Goal: Transaction & Acquisition: Purchase product/service

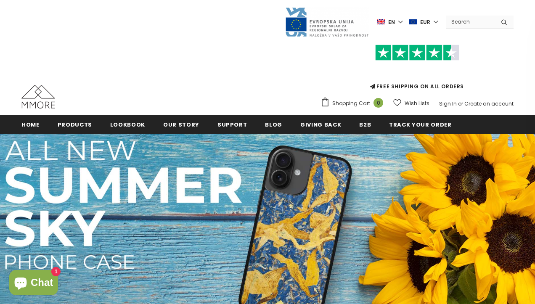
click at [402, 21] on label "en" at bounding box center [390, 22] width 27 height 13
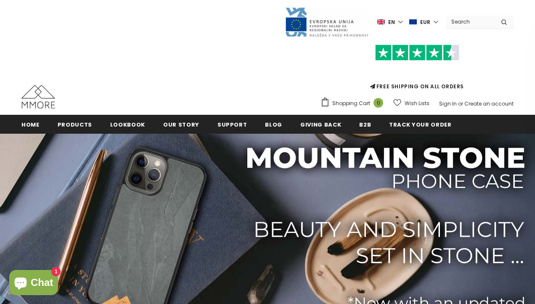
click at [403, 21] on label "en" at bounding box center [390, 22] width 27 height 13
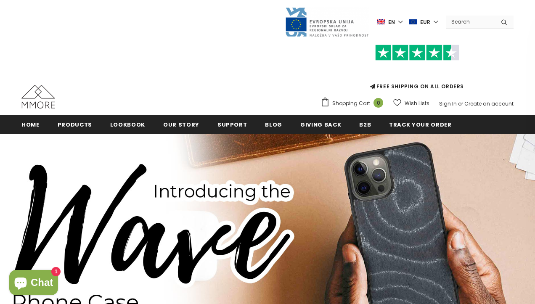
click at [405, 19] on label "en" at bounding box center [390, 22] width 27 height 13
click at [375, 50] on img at bounding box center [372, 51] width 10 height 7
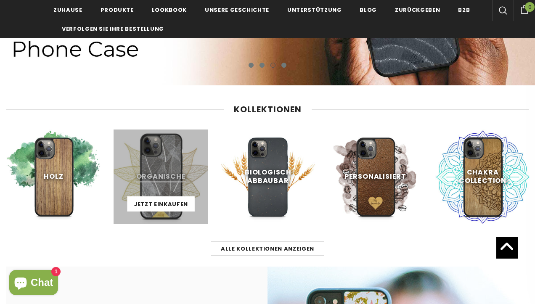
scroll to position [217, 0]
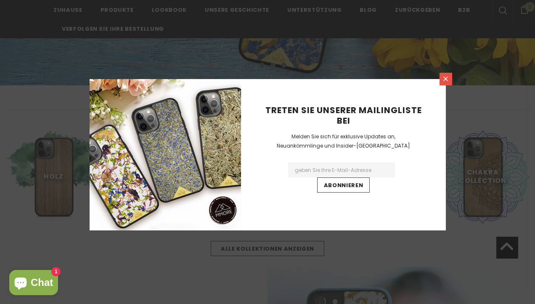
click at [446, 79] on icon at bounding box center [445, 79] width 5 height 5
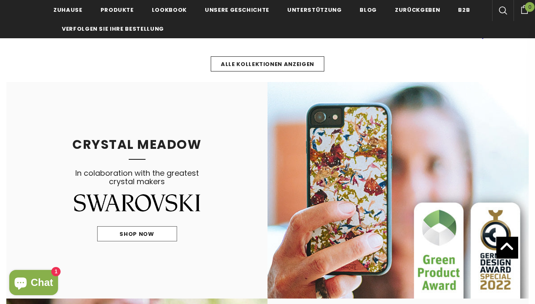
scroll to position [406, 0]
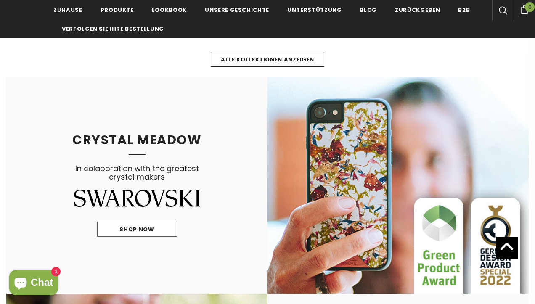
click at [35, 278] on span "Chat" at bounding box center [42, 282] width 22 height 13
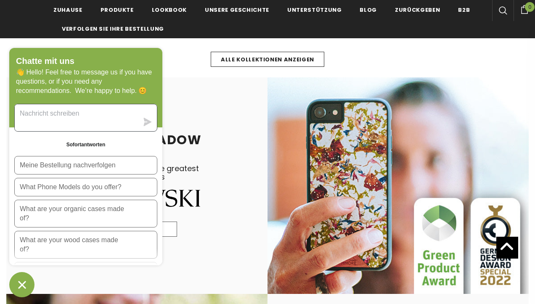
click at [79, 119] on textarea "Sende uns eine Nachricht" at bounding box center [77, 117] width 124 height 27
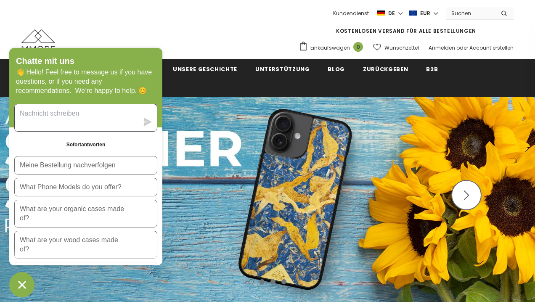
scroll to position [0, 0]
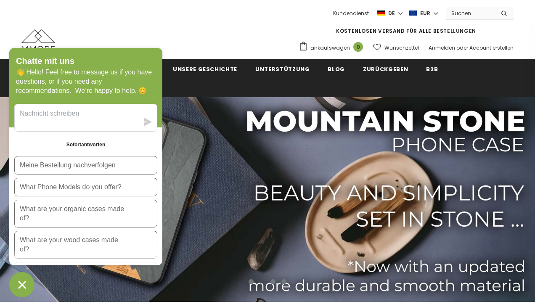
click at [442, 48] on link "Anmelden" at bounding box center [441, 47] width 26 height 7
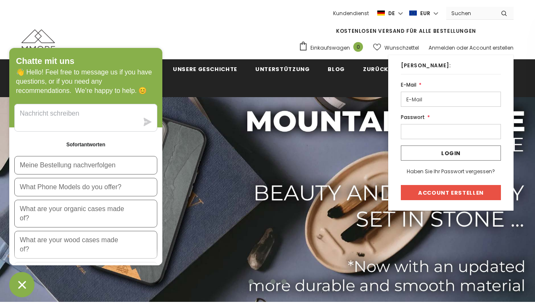
type input "peterwab@posteo.de"
click at [450, 153] on input "Login" at bounding box center [451, 152] width 100 height 15
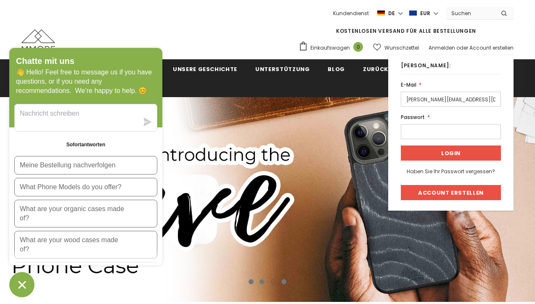
click at [445, 151] on input "Login" at bounding box center [451, 152] width 100 height 15
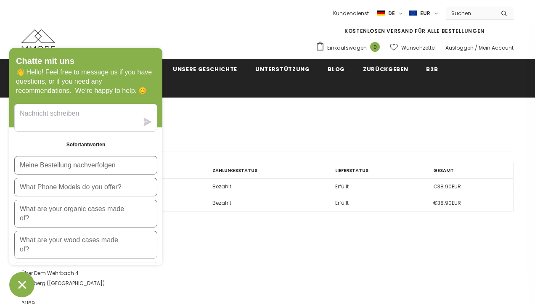
click at [171, 115] on h1 "Mein Account" at bounding box center [267, 115] width 492 height 11
click at [500, 48] on link "Mein Account" at bounding box center [496, 47] width 35 height 7
click at [154, 58] on div "Chatte mit uns" at bounding box center [86, 61] width 140 height 11
click at [21, 286] on icon "Chat-Fenster" at bounding box center [22, 285] width 8 height 8
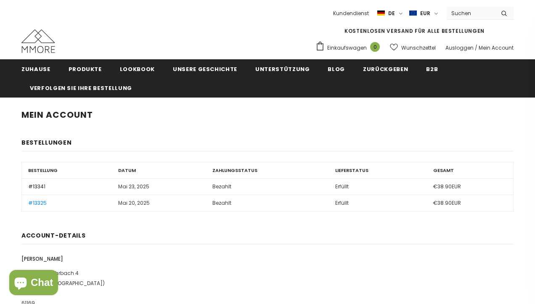
click at [40, 185] on link "#13341" at bounding box center [36, 186] width 17 height 7
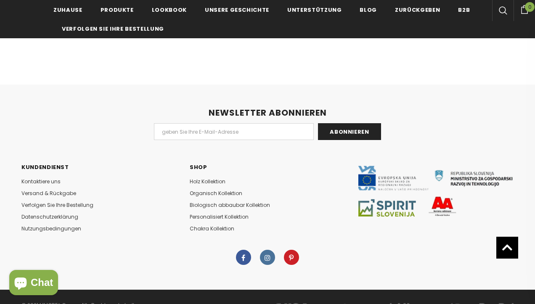
scroll to position [563, 0]
click at [39, 191] on span "Versand & Rückgabe" at bounding box center [48, 193] width 55 height 7
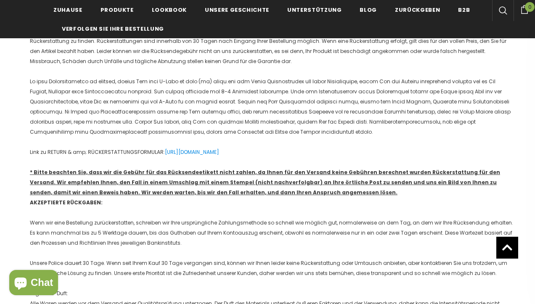
scroll to position [261, 0]
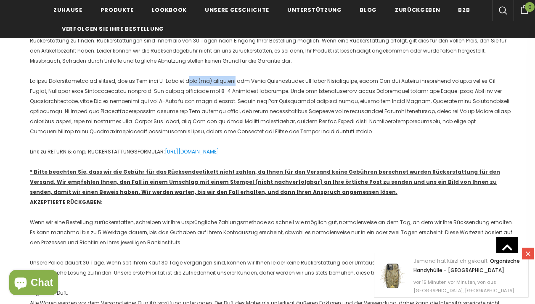
drag, startPoint x: 235, startPoint y: 79, endPoint x: 185, endPoint y: 77, distance: 49.2
click at [185, 77] on p at bounding box center [272, 106] width 484 height 61
copy p "nfo (at) [DOMAIN_NAME]"
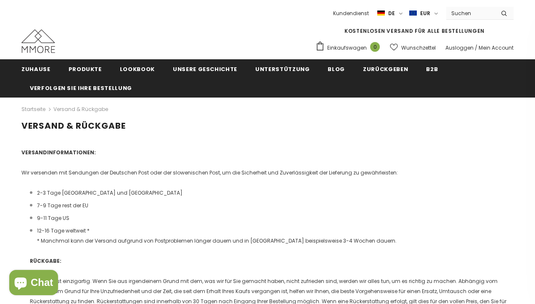
scroll to position [0, 0]
click at [500, 48] on link "Mein Account" at bounding box center [496, 47] width 35 height 7
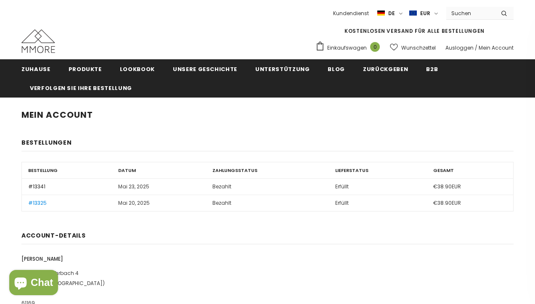
click at [37, 186] on link "#13341" at bounding box center [36, 186] width 17 height 7
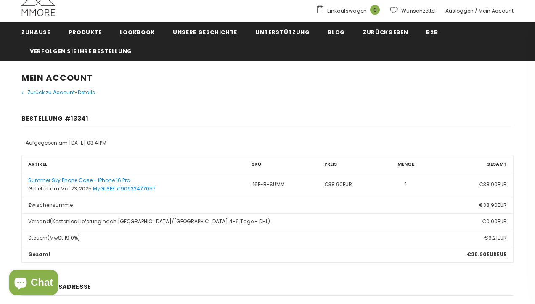
scroll to position [40, 0]
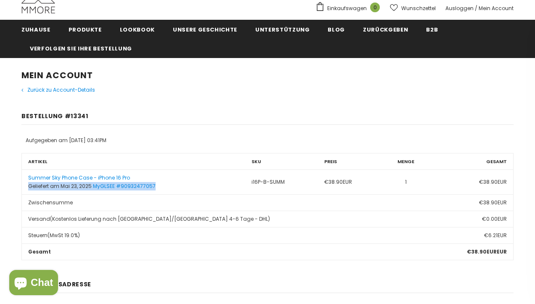
drag, startPoint x: 161, startPoint y: 184, endPoint x: 24, endPoint y: 182, distance: 137.9
click at [24, 182] on td "Summer Sky Phone Case - iPhone 16 Pro Geliefert am Mai 23, 2025 MyGLSEE #909324…" at bounding box center [133, 181] width 223 height 25
copy td "Geliefert am Mai 23, 2025 MyGLSEE #90932477057"
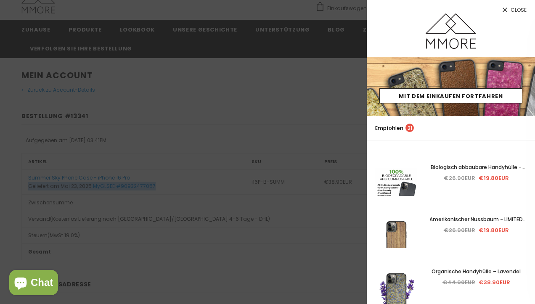
click at [387, 158] on img at bounding box center [396, 189] width 42 height 91
click at [161, 119] on div at bounding box center [267, 152] width 535 height 304
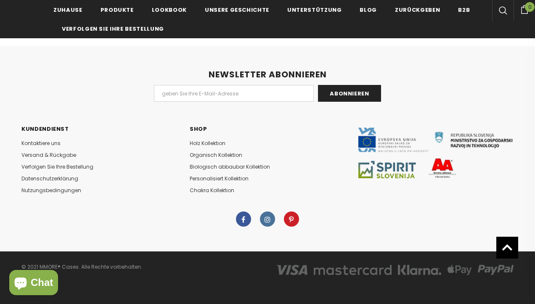
scroll to position [601, 0]
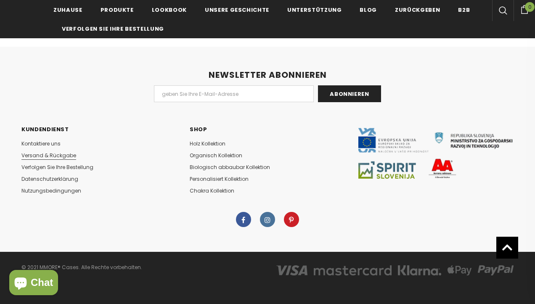
click at [29, 154] on span "Versand & Rückgabe" at bounding box center [48, 155] width 55 height 7
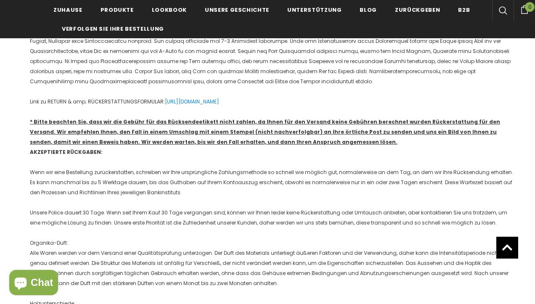
scroll to position [340, 0]
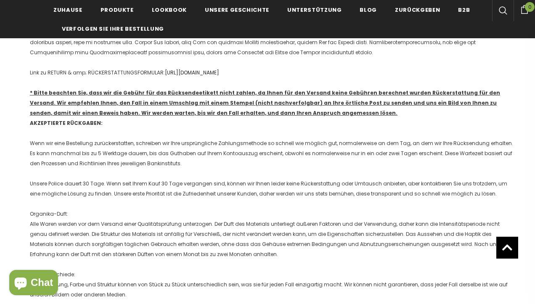
click at [181, 71] on link "[URL][DOMAIN_NAME]" at bounding box center [192, 72] width 54 height 7
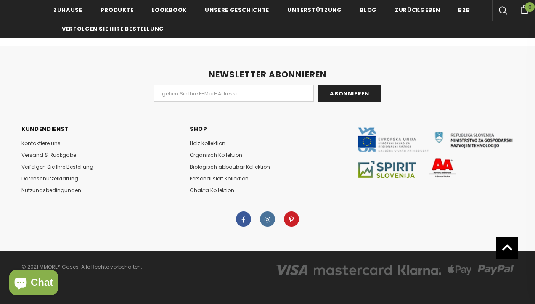
scroll to position [1052, 0]
click at [46, 152] on span "Versand & Rückgabe" at bounding box center [48, 154] width 55 height 7
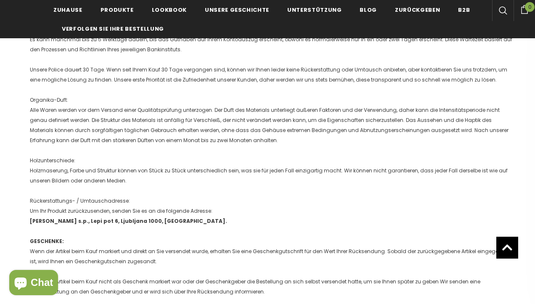
scroll to position [458, 0]
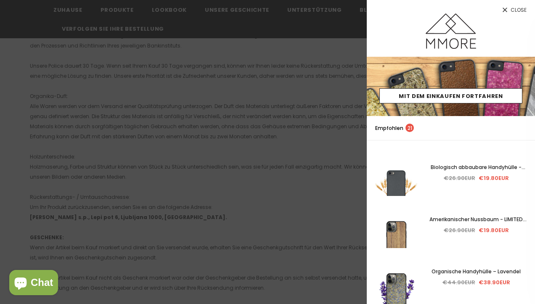
click at [299, 85] on div at bounding box center [267, 152] width 535 height 304
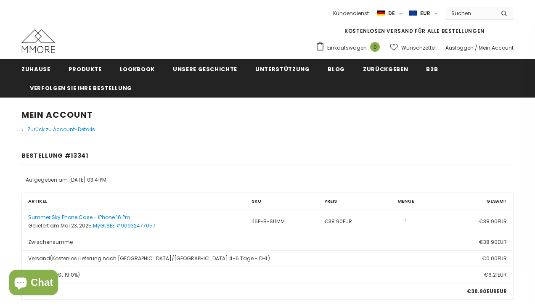
click at [492, 47] on link "Mein Account" at bounding box center [496, 47] width 35 height 7
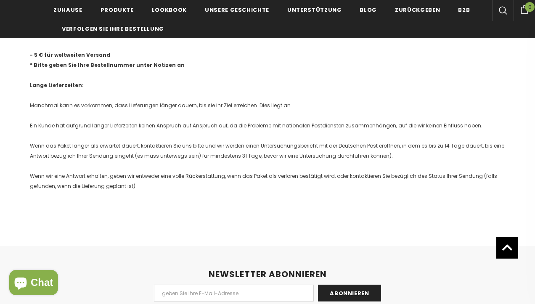
scroll to position [887, 0]
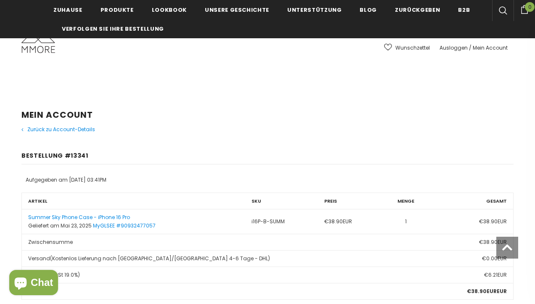
scroll to position [563, 0]
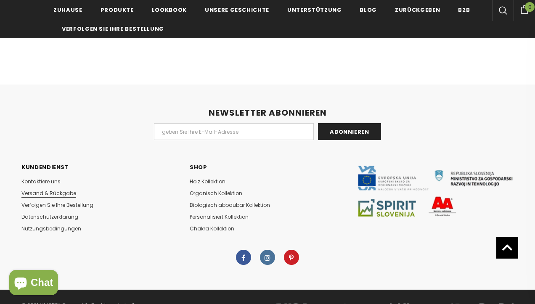
click at [48, 193] on span "Versand & Rückgabe" at bounding box center [48, 193] width 55 height 7
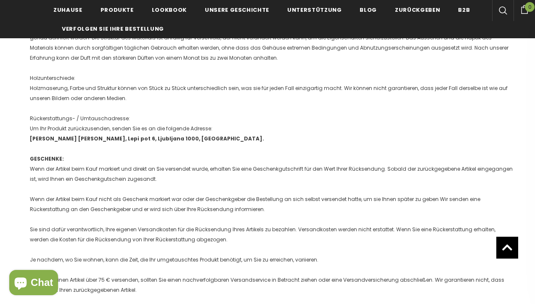
scroll to position [526, 0]
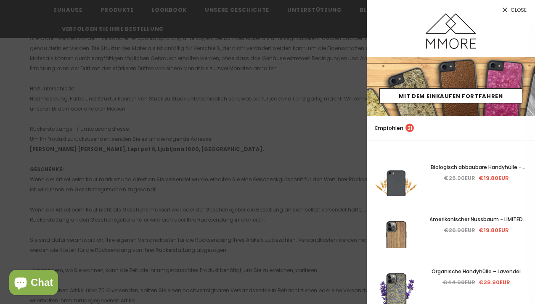
click at [212, 146] on div at bounding box center [267, 152] width 535 height 304
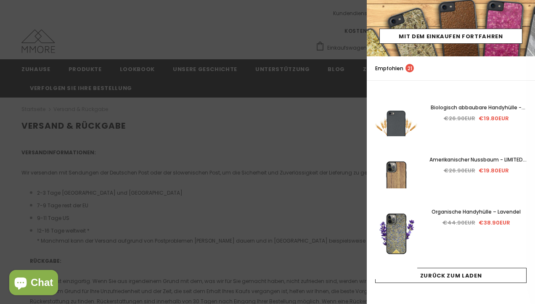
scroll to position [60, 0]
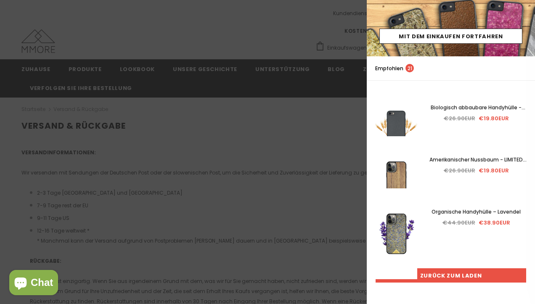
click at [446, 275] on link "Zurück zum Laden" at bounding box center [450, 275] width 151 height 15
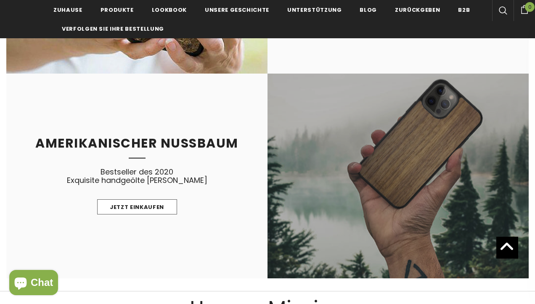
scroll to position [839, 0]
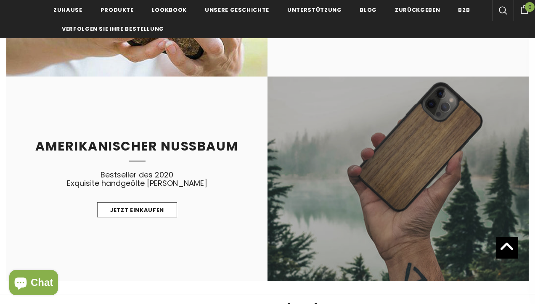
click at [387, 173] on link at bounding box center [397, 179] width 261 height 204
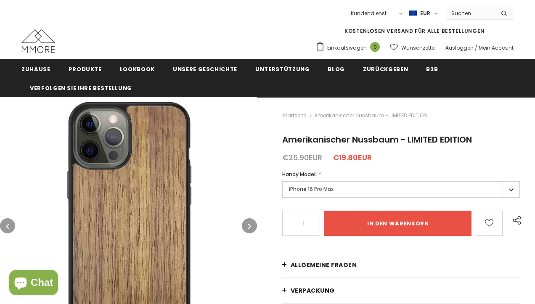
click at [511, 189] on label "iPhone 16 Pro Max" at bounding box center [401, 189] width 238 height 16
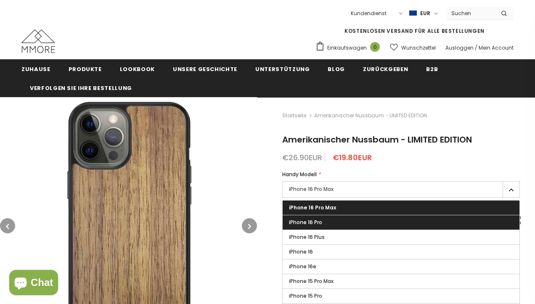
click at [391, 221] on label "iPhone 16 Pro" at bounding box center [401, 222] width 237 height 14
click at [0, 0] on input "iPhone 16 Pro" at bounding box center [0, 0] width 0 height 0
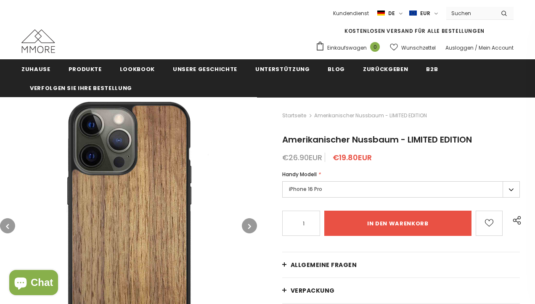
click at [249, 225] on icon "button" at bounding box center [249, 226] width 3 height 8
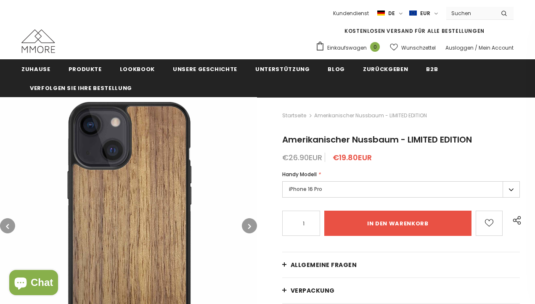
click at [249, 225] on icon "button" at bounding box center [249, 226] width 3 height 8
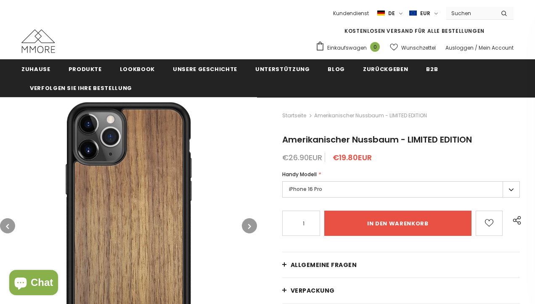
click at [249, 225] on icon "button" at bounding box center [249, 226] width 3 height 8
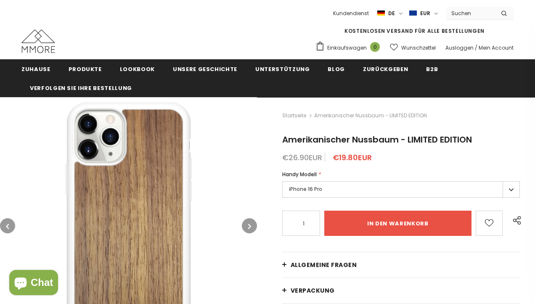
click at [249, 225] on icon "button" at bounding box center [249, 226] width 3 height 8
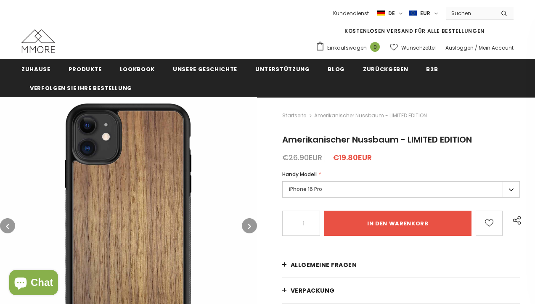
click at [249, 225] on icon "button" at bounding box center [249, 226] width 3 height 8
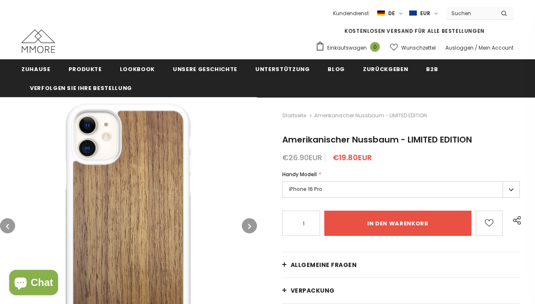
click at [249, 225] on icon "button" at bounding box center [249, 226] width 3 height 8
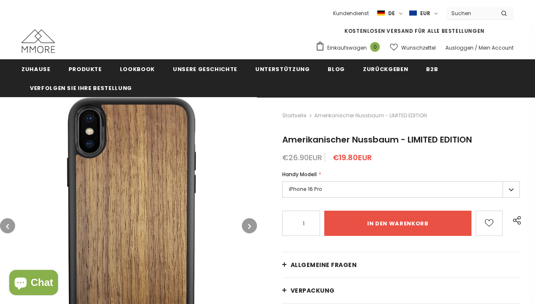
click at [249, 225] on icon "button" at bounding box center [249, 226] width 3 height 8
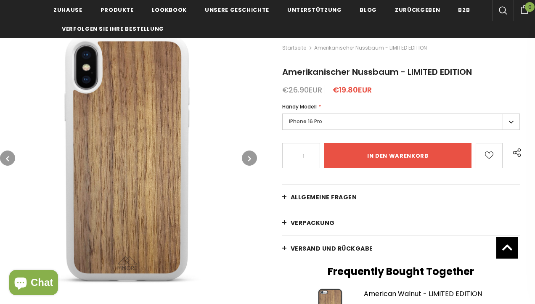
scroll to position [66, 0]
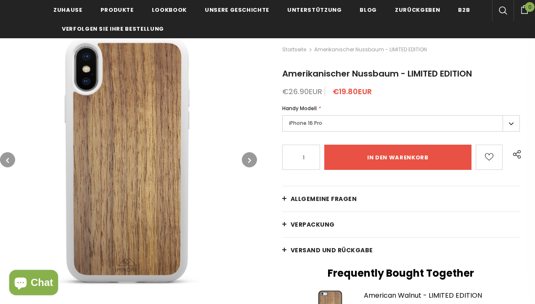
click at [249, 157] on icon "button" at bounding box center [249, 160] width 3 height 8
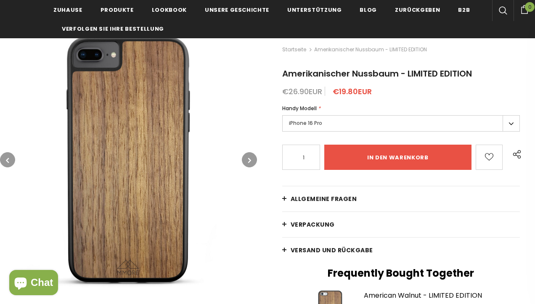
click at [249, 157] on icon "button" at bounding box center [249, 160] width 3 height 8
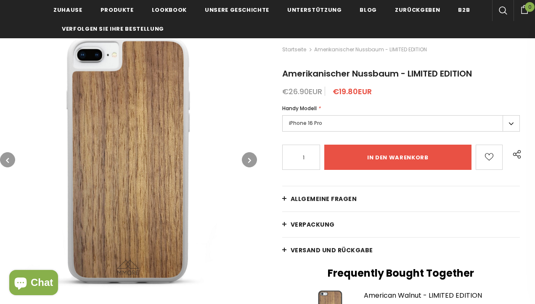
click at [249, 157] on icon "button" at bounding box center [249, 160] width 3 height 8
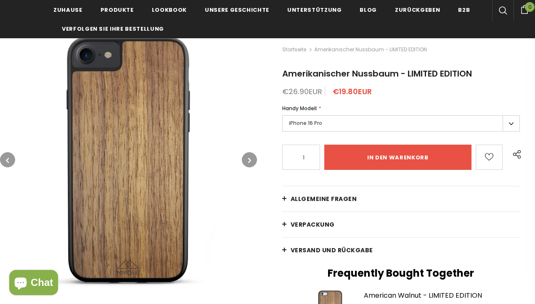
click at [249, 157] on icon "button" at bounding box center [249, 160] width 3 height 8
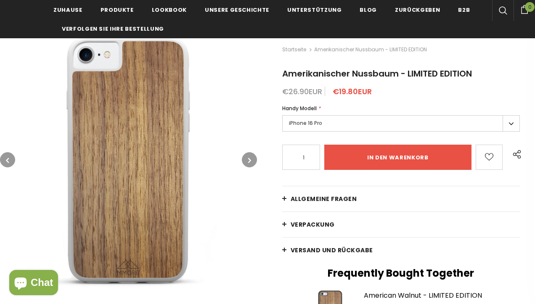
click at [249, 157] on icon "button" at bounding box center [249, 160] width 3 height 8
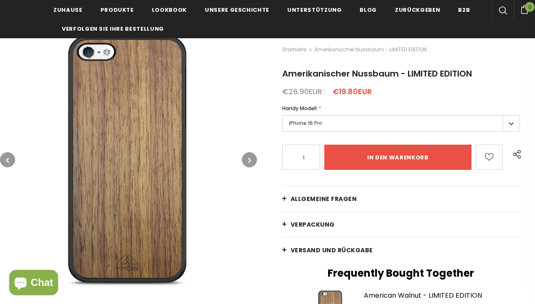
click at [249, 157] on icon "button" at bounding box center [249, 160] width 3 height 8
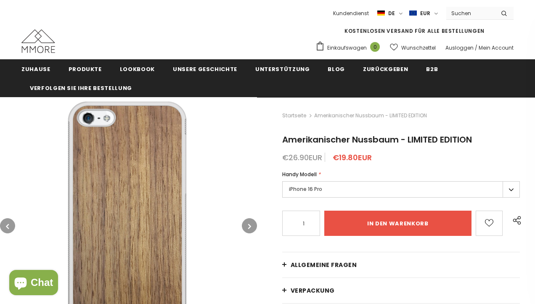
scroll to position [0, 0]
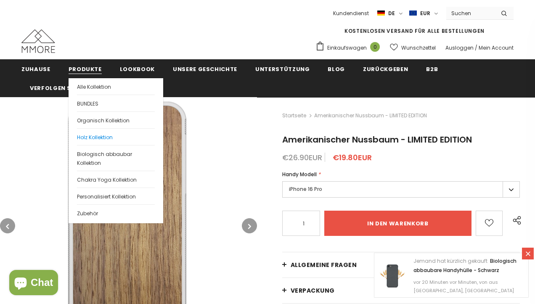
click at [89, 135] on span "Holz Kollektion" at bounding box center [95, 137] width 36 height 7
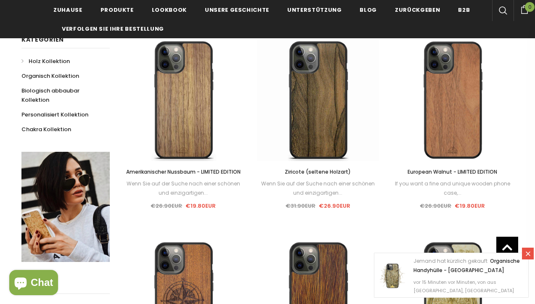
scroll to position [149, 0]
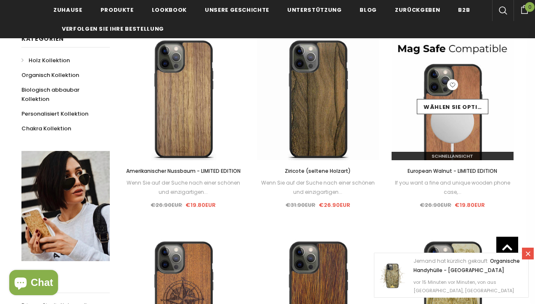
click at [446, 132] on img at bounding box center [452, 99] width 122 height 122
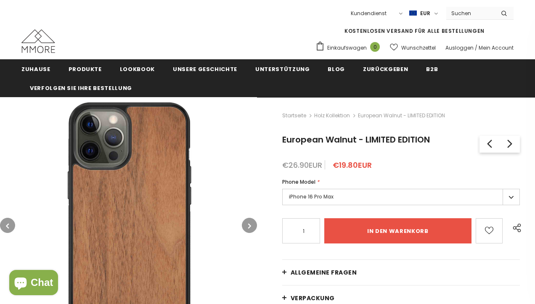
click at [510, 195] on label "iPhone 16 Pro Max" at bounding box center [401, 197] width 238 height 16
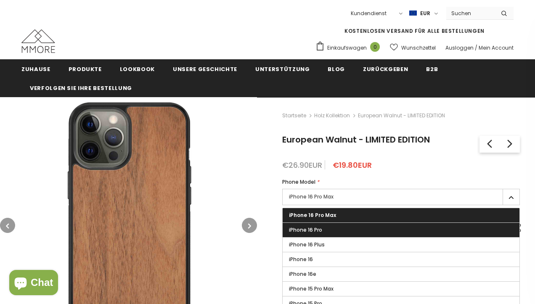
click at [468, 228] on label "iPhone 16 Pro" at bounding box center [401, 230] width 237 height 14
click at [0, 0] on input "iPhone 16 Pro" at bounding box center [0, 0] width 0 height 0
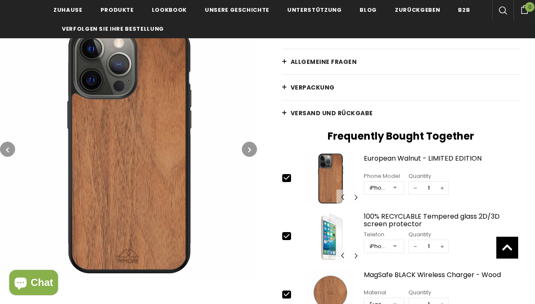
scroll to position [218, 0]
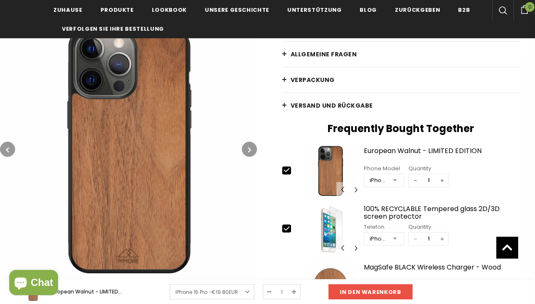
click at [417, 238] on span "−" at bounding box center [415, 239] width 13 height 13
type input "0"
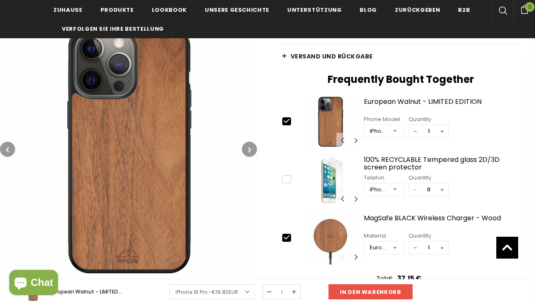
scroll to position [268, 0]
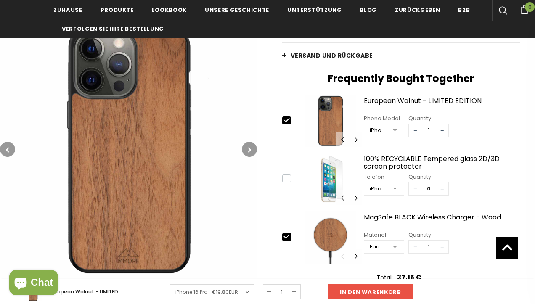
click at [414, 248] on span "−" at bounding box center [415, 247] width 13 height 13
type input "0"
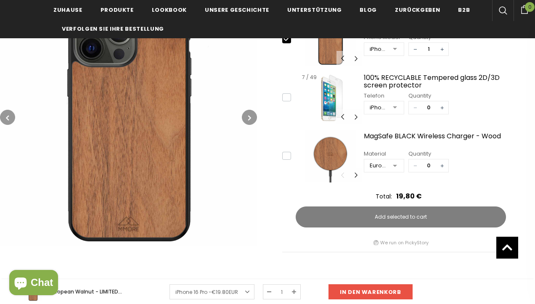
scroll to position [371, 0]
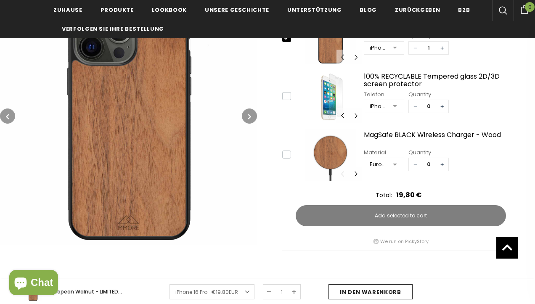
click at [376, 290] on input "in den warenkorb" at bounding box center [370, 291] width 84 height 15
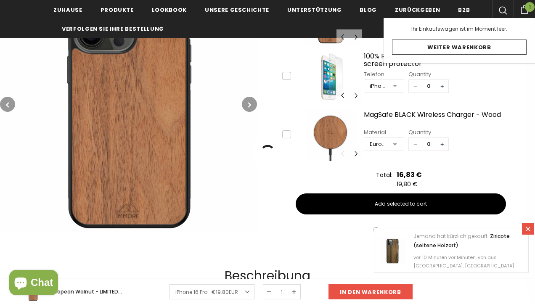
click at [524, 7] on icon at bounding box center [524, 9] width 6 height 9
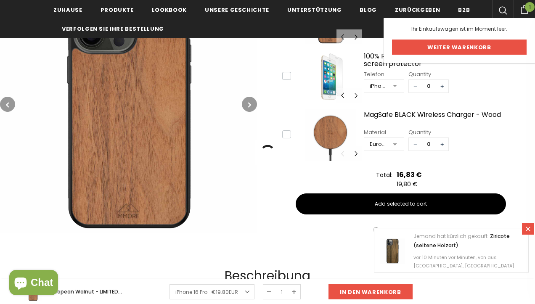
click at [502, 46] on link "Weiter Warenkorb" at bounding box center [459, 47] width 135 height 15
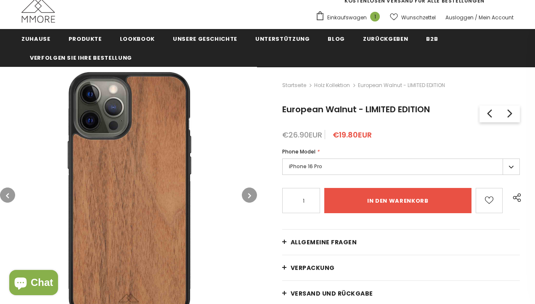
scroll to position [31, 0]
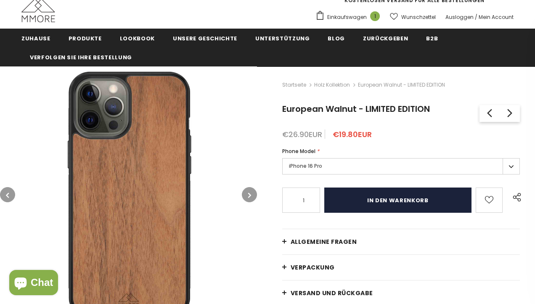
click at [396, 199] on input "in den warenkorb" at bounding box center [398, 200] width 148 height 25
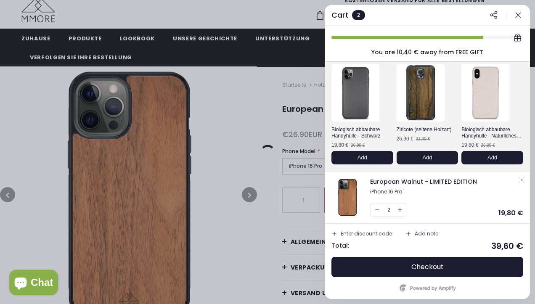
scroll to position [33, 0]
click at [375, 209] on icon "button" at bounding box center [377, 209] width 7 height 7
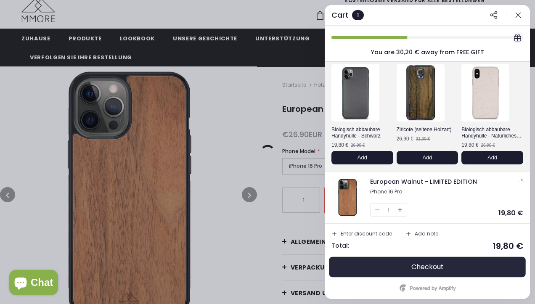
click at [426, 264] on span "Checkout" at bounding box center [427, 267] width 32 height 8
